Goal: Book appointment/travel/reservation

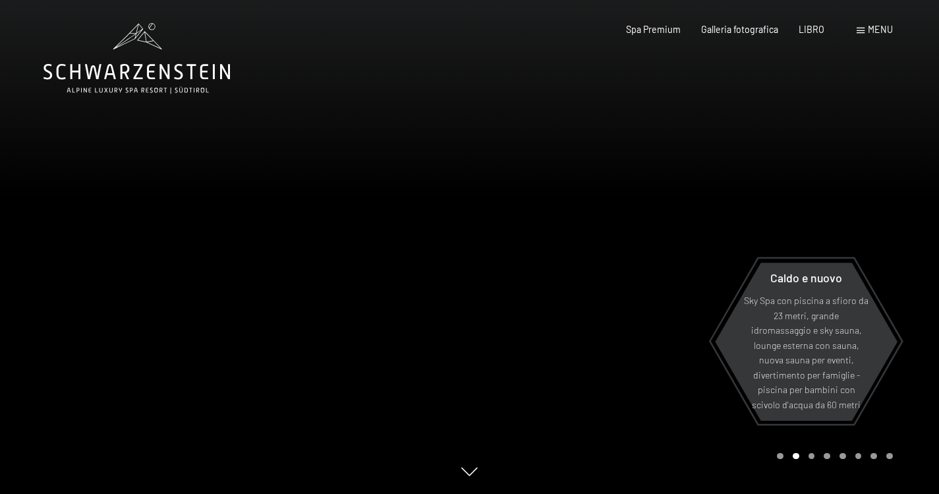
click at [871, 33] on font "menu" at bounding box center [880, 29] width 25 height 11
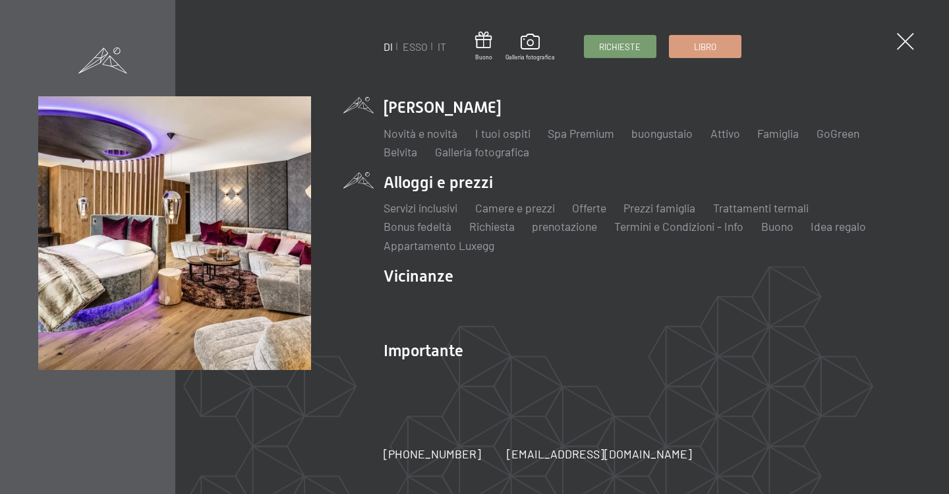
click at [446, 188] on li "Alloggi e prezzi Servizi inclusivi Camere e prezzi lista Offerte lista Prezzi f…" at bounding box center [647, 212] width 527 height 82
click at [519, 208] on font "Camere e prezzi" at bounding box center [515, 207] width 80 height 14
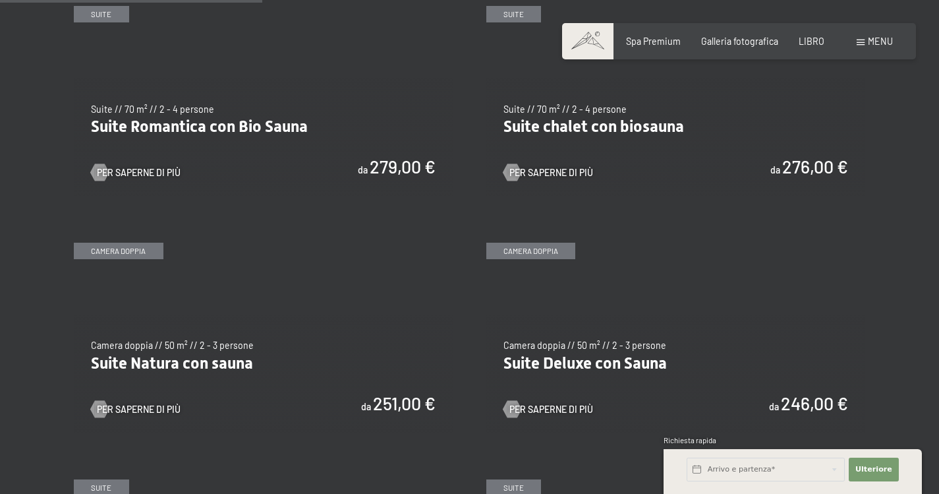
scroll to position [989, 0]
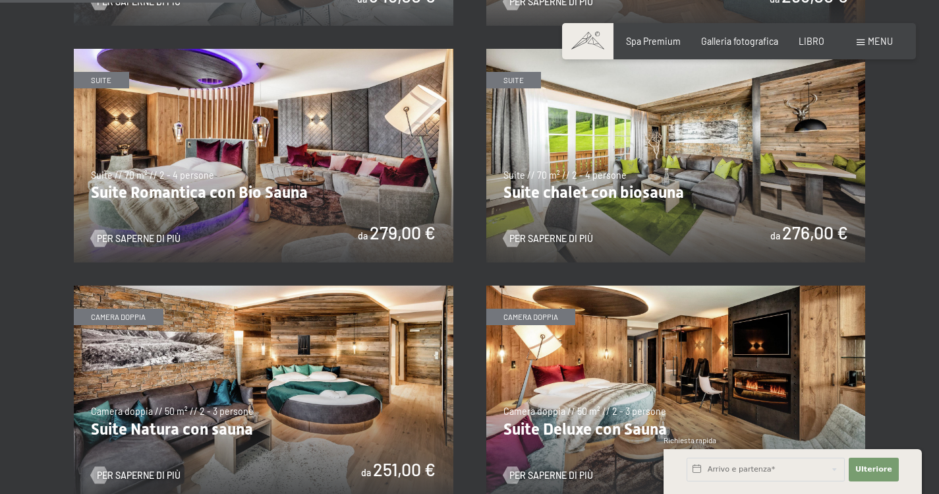
click at [573, 216] on img at bounding box center [676, 156] width 380 height 214
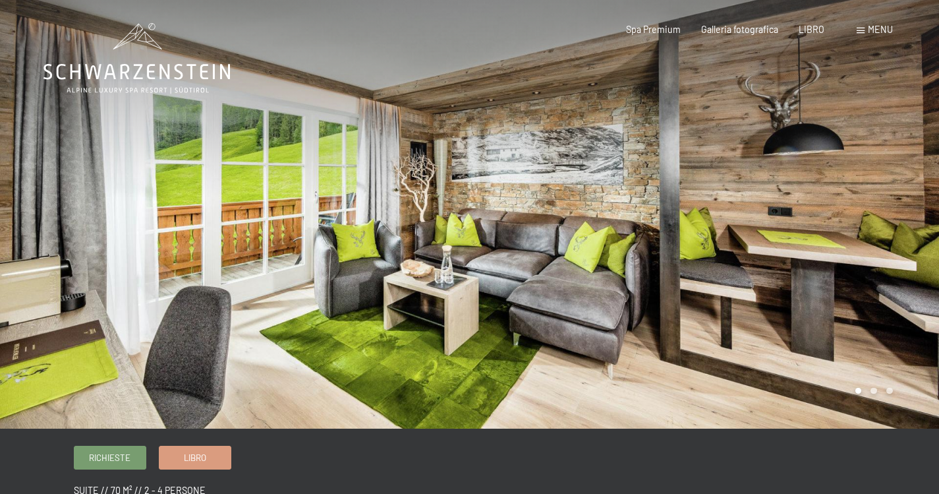
click at [883, 27] on font "menu" at bounding box center [880, 29] width 25 height 11
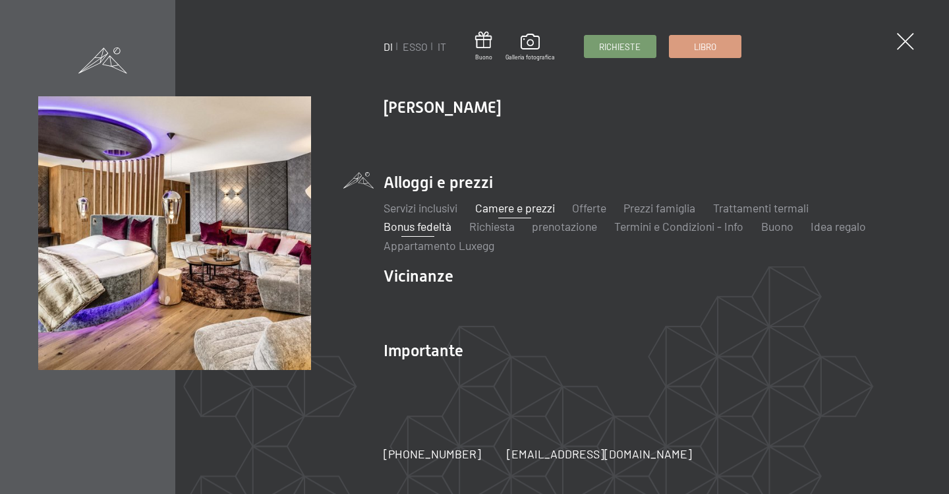
click at [426, 225] on font "Bonus fedeltà" at bounding box center [418, 226] width 68 height 14
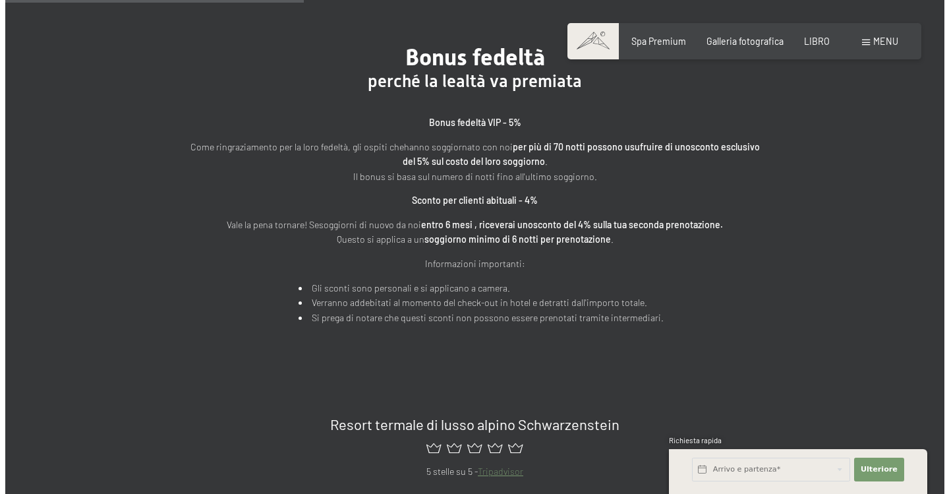
scroll to position [461, 0]
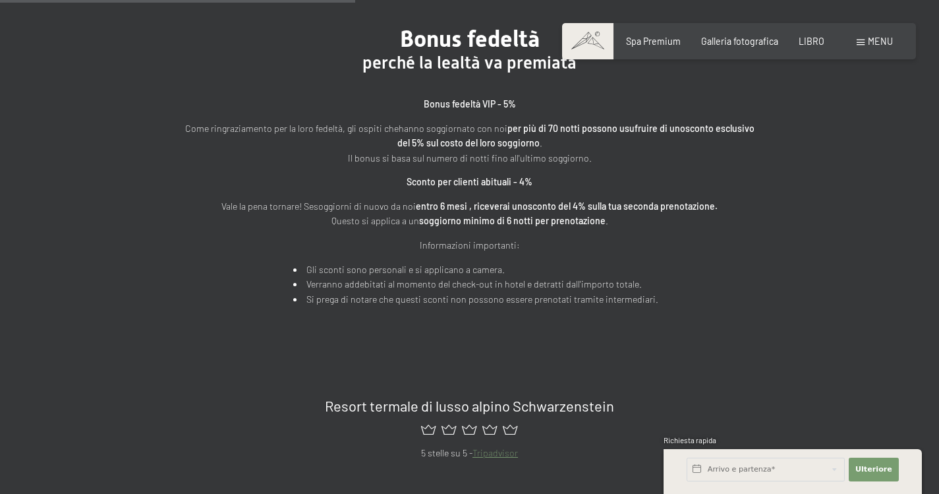
click at [873, 47] on div "menu" at bounding box center [875, 41] width 36 height 13
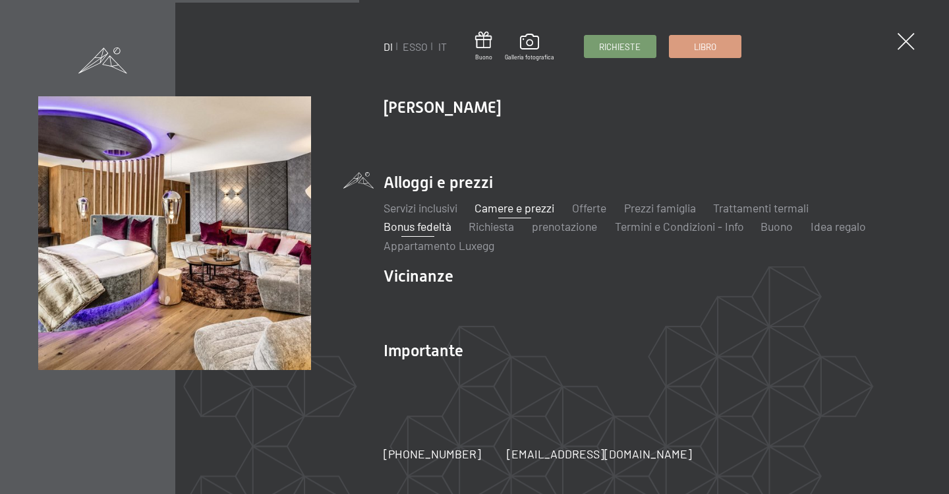
click at [525, 209] on font "Camere e prezzi" at bounding box center [515, 207] width 80 height 14
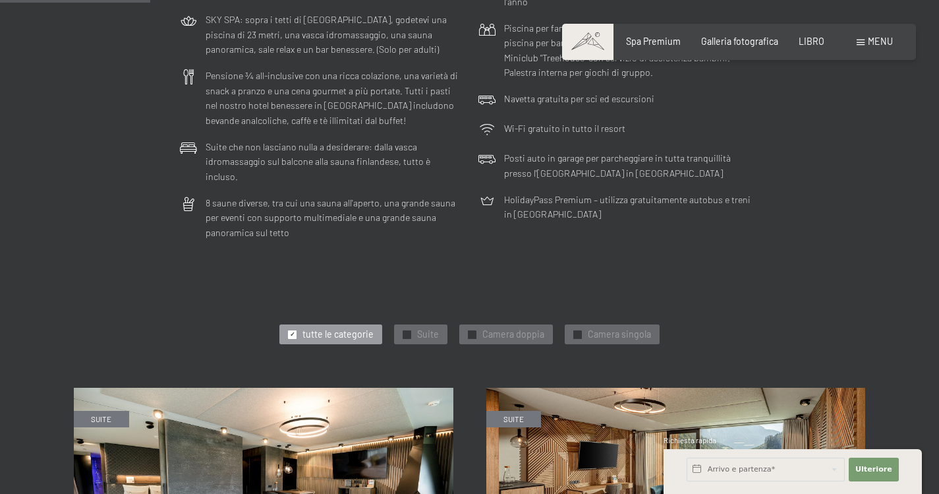
scroll to position [659, 0]
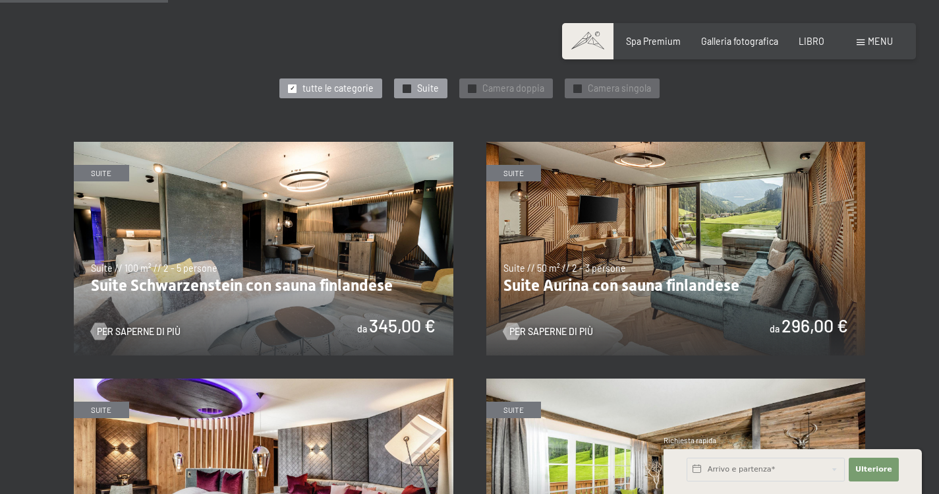
click at [414, 78] on div "✓ Suite" at bounding box center [420, 88] width 53 height 20
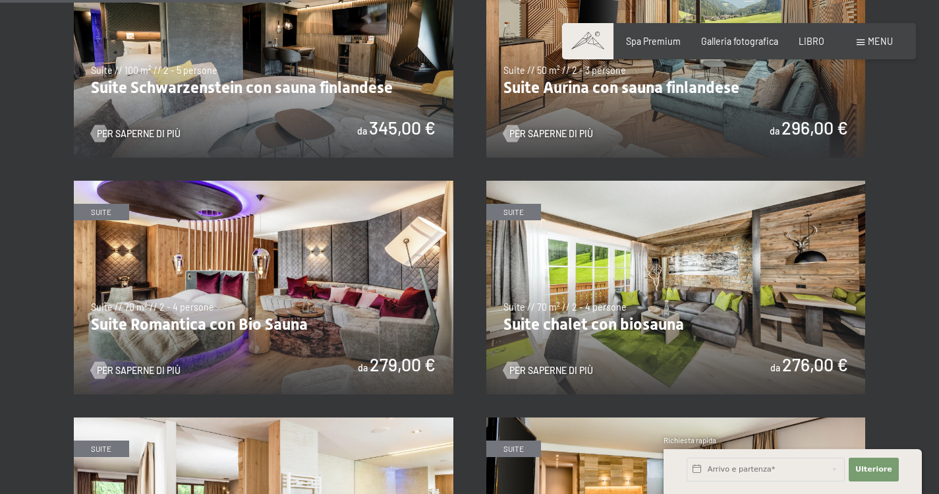
scroll to position [725, 0]
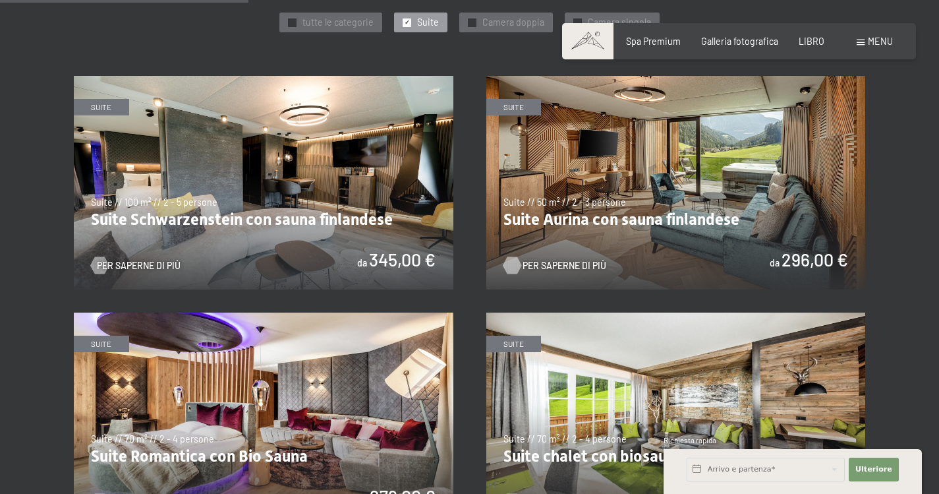
click at [556, 260] on font "Per saperne di più" at bounding box center [565, 265] width 84 height 11
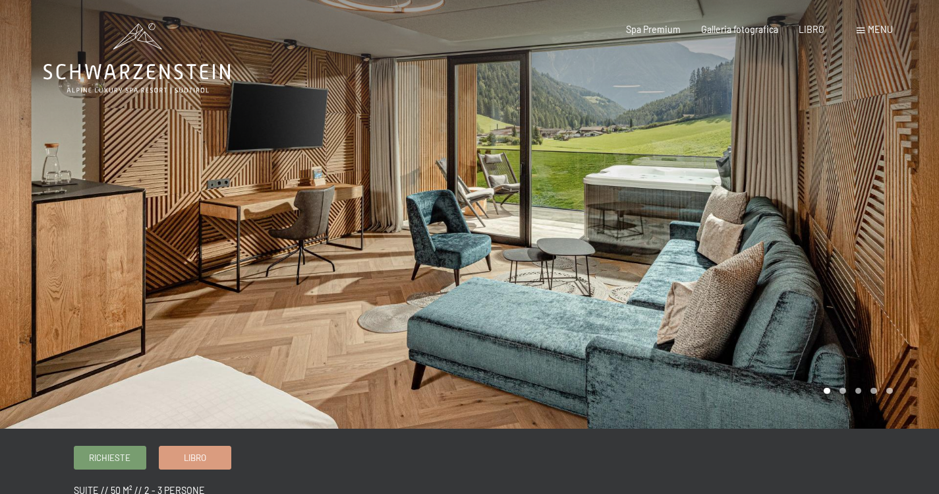
drag, startPoint x: 815, startPoint y: 314, endPoint x: 466, endPoint y: 318, distance: 349.3
click at [466, 428] on div at bounding box center [469, 428] width 939 height 0
click at [844, 390] on div at bounding box center [705, 214] width 470 height 428
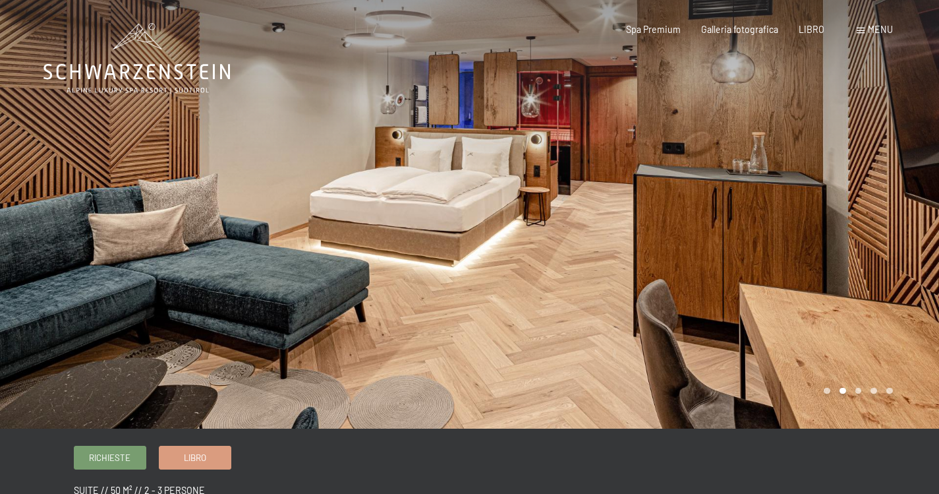
click at [861, 391] on div at bounding box center [705, 214] width 470 height 428
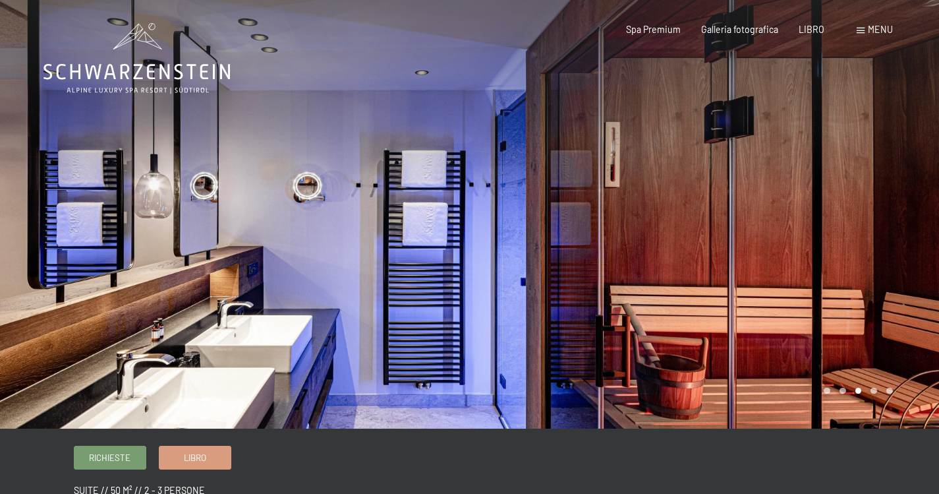
click at [873, 391] on div at bounding box center [705, 214] width 470 height 428
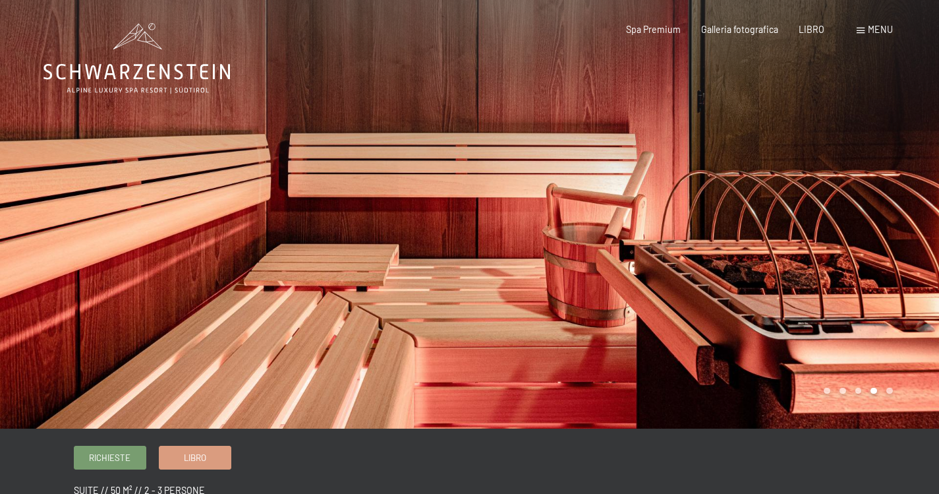
click at [893, 391] on div at bounding box center [705, 214] width 470 height 428
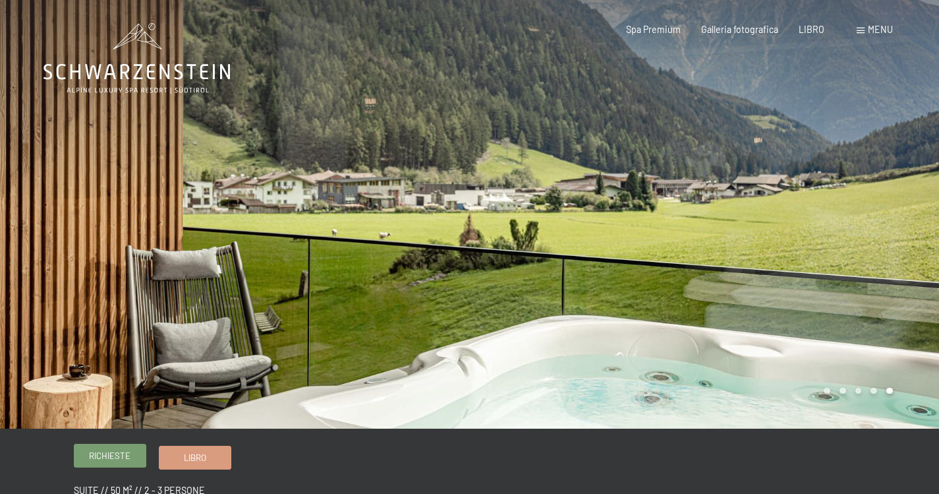
click at [111, 453] on font "Richieste" at bounding box center [110, 455] width 42 height 11
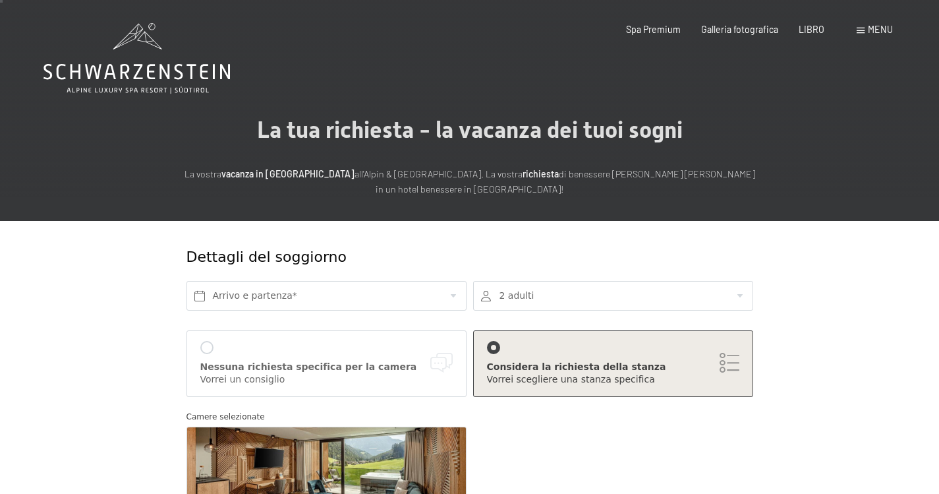
scroll to position [66, 0]
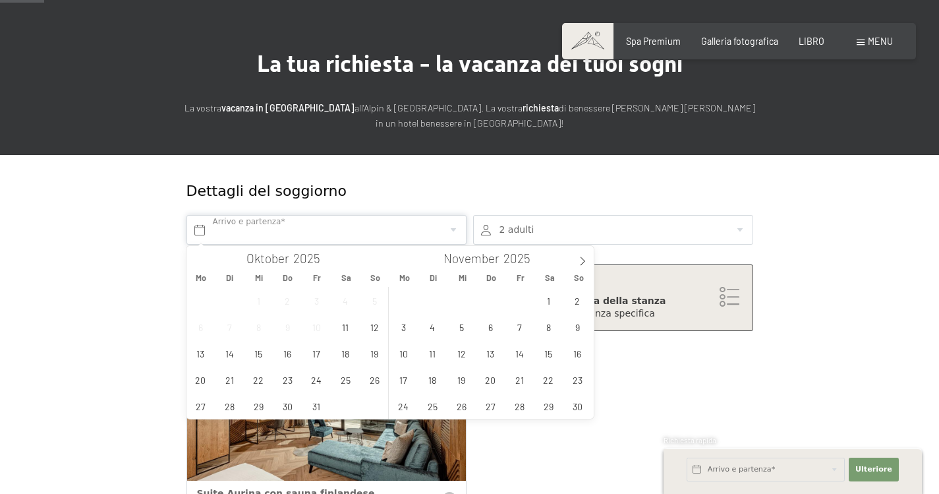
click at [198, 233] on input "text" at bounding box center [327, 230] width 280 height 30
click at [344, 353] on span "18" at bounding box center [346, 353] width 26 height 26
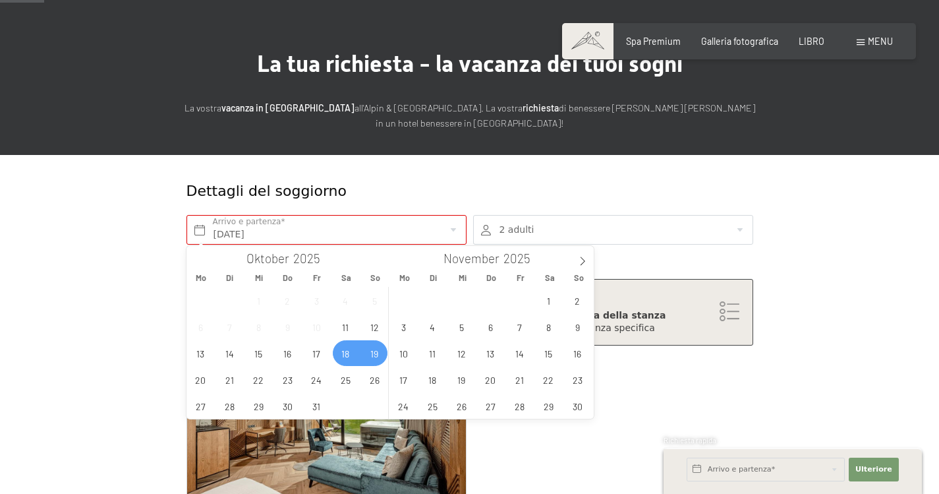
click at [370, 355] on span "19" at bounding box center [375, 353] width 26 height 26
type input "Sa. 18.10.2025 - So. 19.10.2025"
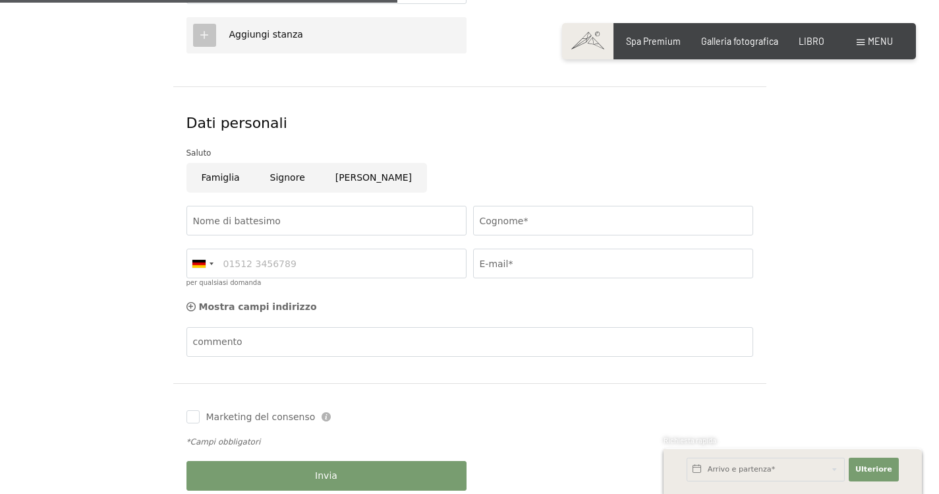
scroll to position [593, 0]
